Goal: Find specific page/section: Find specific page/section

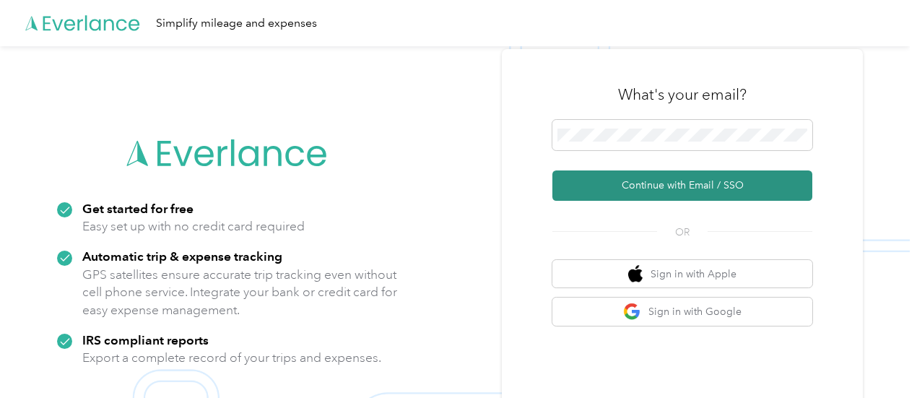
click at [699, 185] on button "Continue with Email / SSO" at bounding box center [682, 185] width 260 height 30
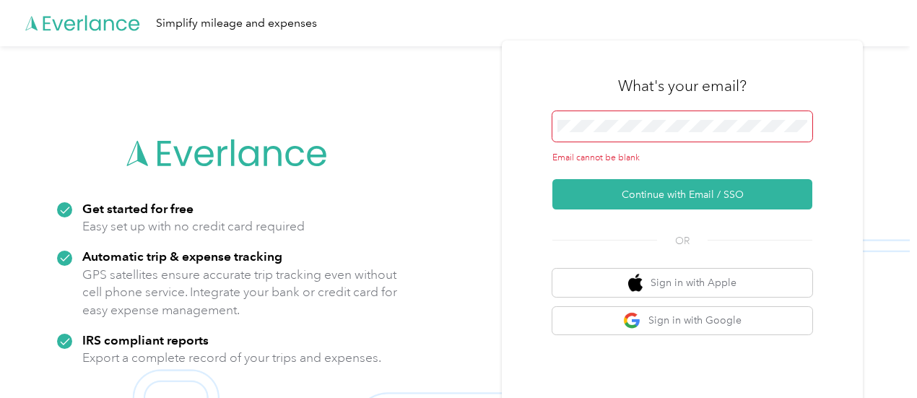
click at [623, 134] on span at bounding box center [682, 126] width 260 height 30
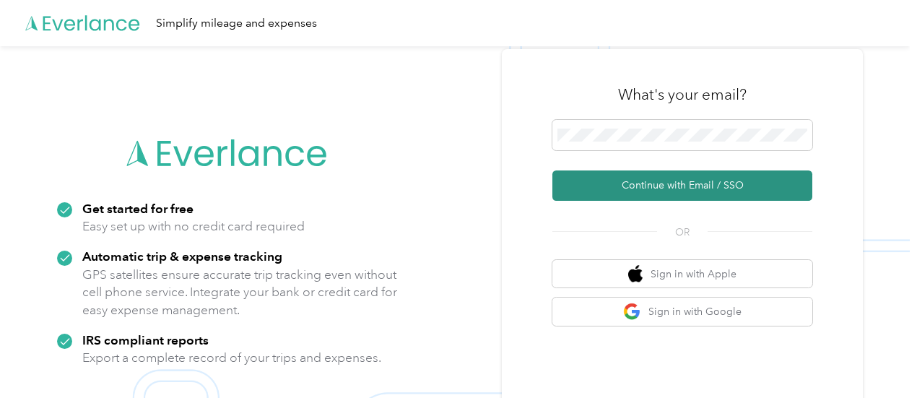
click at [694, 190] on button "Continue with Email / SSO" at bounding box center [682, 185] width 260 height 30
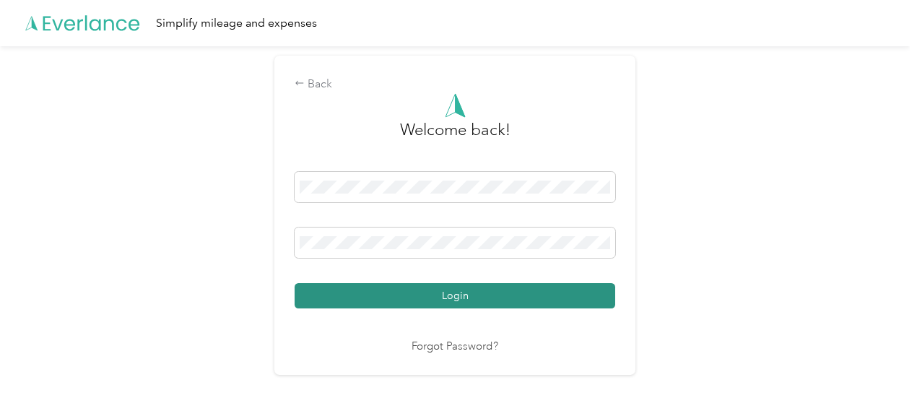
click at [486, 298] on button "Login" at bounding box center [454, 295] width 320 height 25
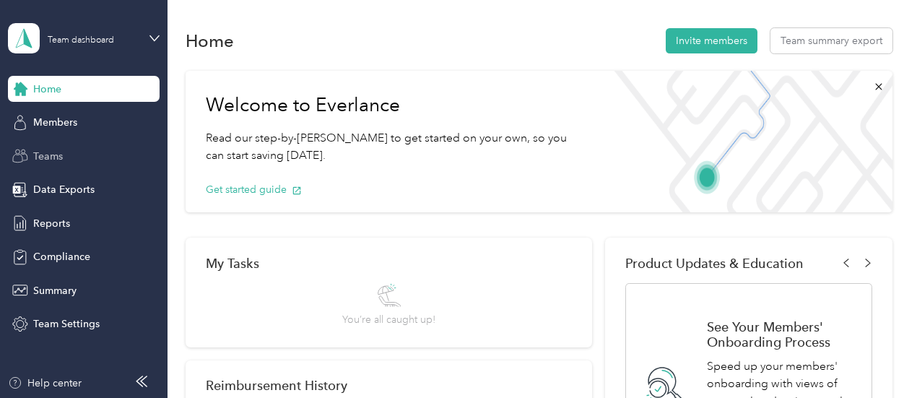
click at [53, 157] on span "Teams" at bounding box center [48, 156] width 30 height 15
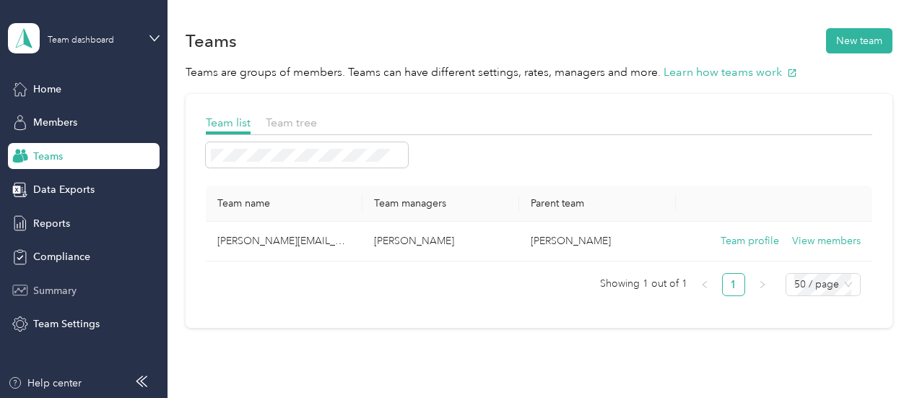
click at [55, 290] on span "Summary" at bounding box center [54, 290] width 43 height 15
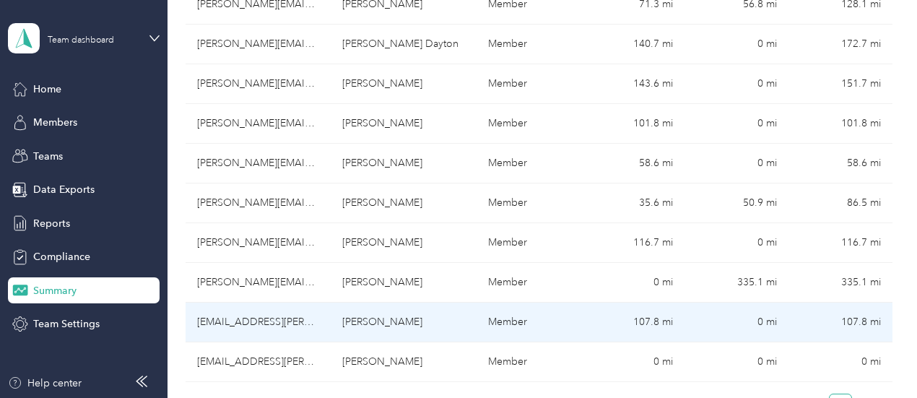
scroll to position [577, 0]
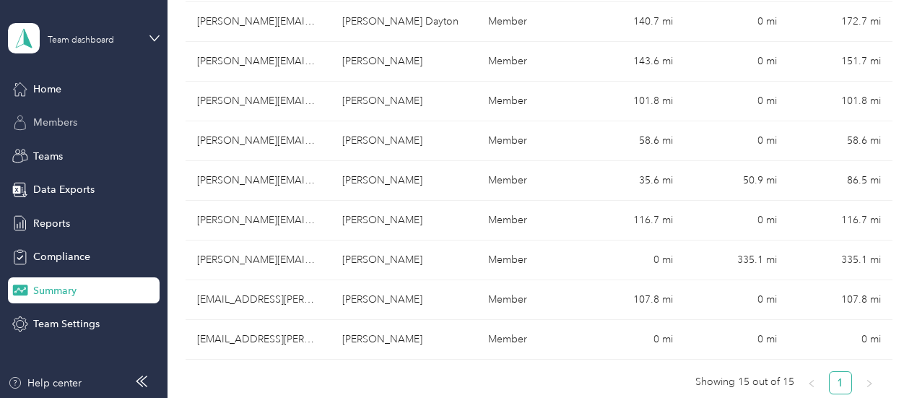
click at [62, 123] on span "Members" at bounding box center [55, 122] width 44 height 15
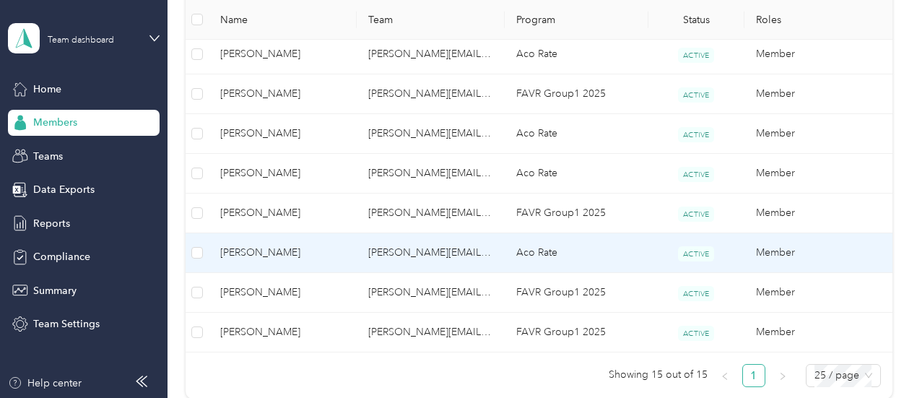
scroll to position [681, 0]
